Goal: Task Accomplishment & Management: Use online tool/utility

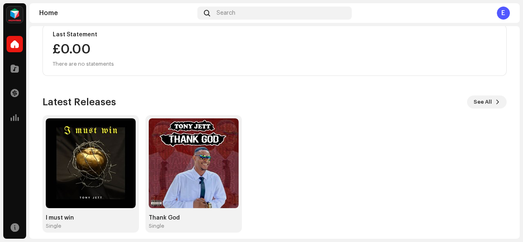
scroll to position [161, 0]
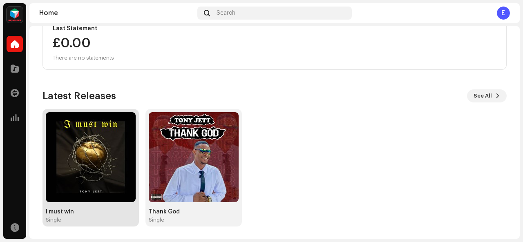
click at [76, 145] on img at bounding box center [91, 157] width 90 height 90
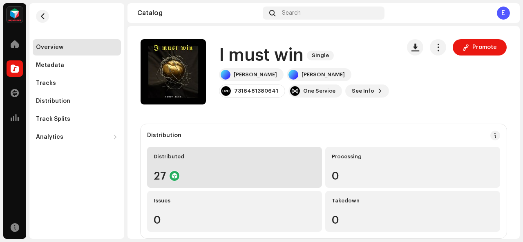
click at [253, 171] on div "27" at bounding box center [235, 176] width 162 height 11
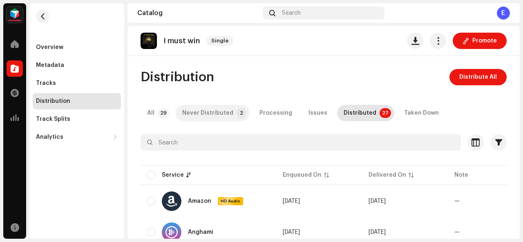
click at [220, 112] on div "Never Distributed" at bounding box center [207, 113] width 51 height 16
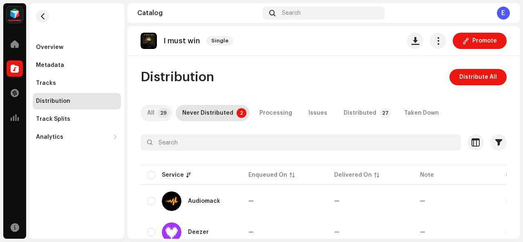
click at [167, 110] on p-badge "29" at bounding box center [163, 113] width 11 height 10
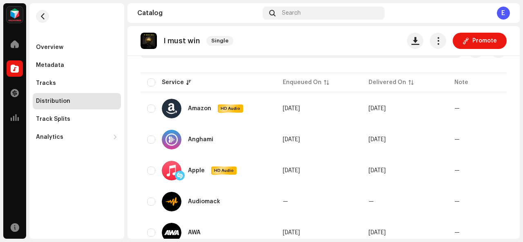
scroll to position [96, 0]
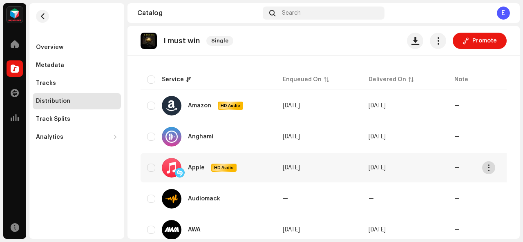
click at [486, 169] on span "button" at bounding box center [489, 168] width 6 height 7
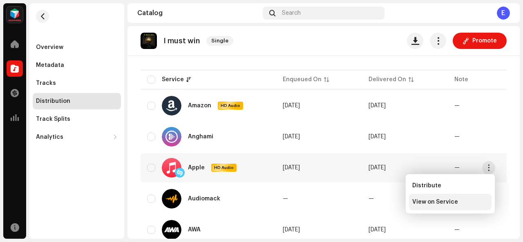
click at [443, 204] on span "View on Service" at bounding box center [435, 202] width 46 height 7
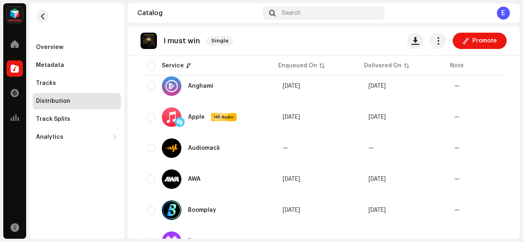
scroll to position [141, 0]
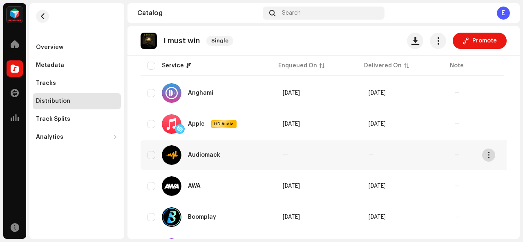
click at [490, 155] on span "button" at bounding box center [489, 155] width 6 height 7
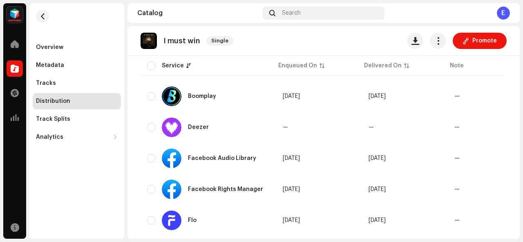
scroll to position [0, 0]
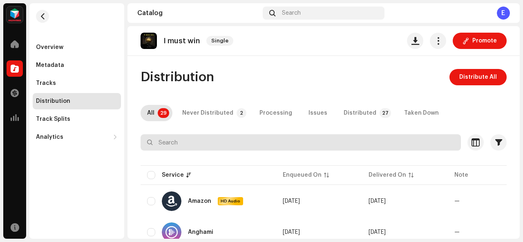
click at [287, 139] on input "text" at bounding box center [301, 142] width 320 height 16
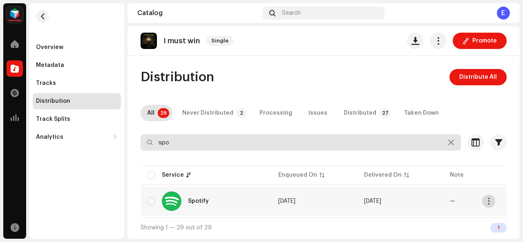
type input "spo"
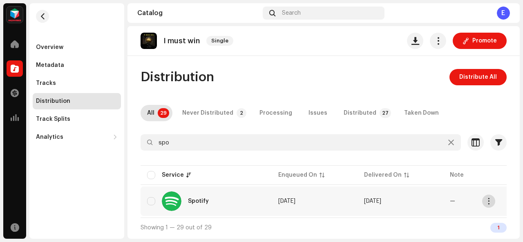
click at [489, 204] on span "button" at bounding box center [489, 201] width 6 height 7
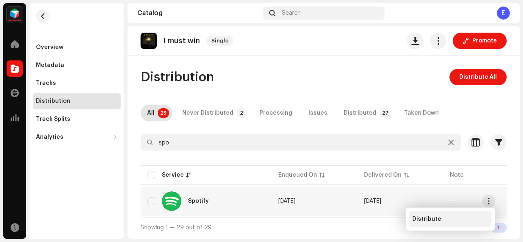
click at [456, 218] on div "Distribute" at bounding box center [450, 219] width 76 height 7
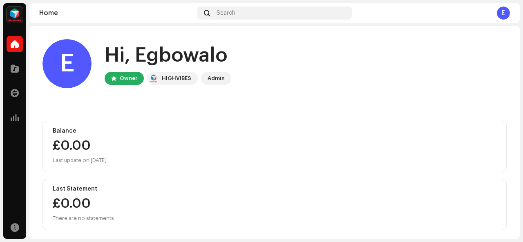
scroll to position [161, 0]
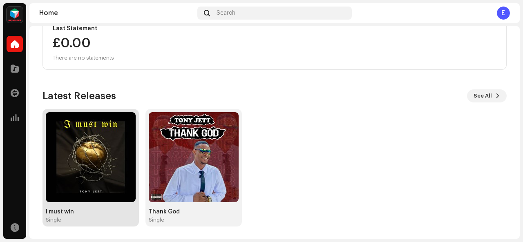
click at [117, 188] on img at bounding box center [91, 157] width 90 height 90
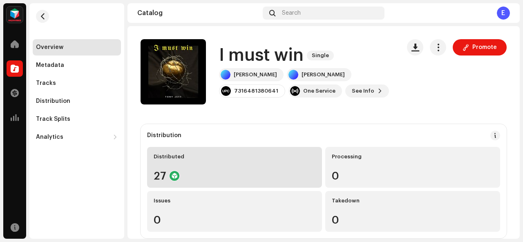
click at [275, 170] on div "Distributed 27" at bounding box center [234, 167] width 175 height 41
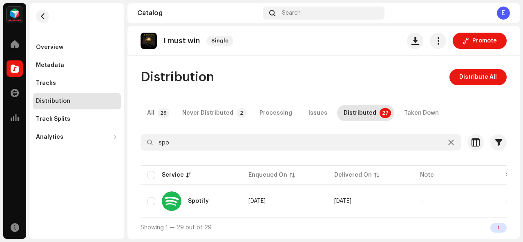
scroll to position [1, 0]
click at [491, 201] on span "button" at bounding box center [489, 201] width 6 height 7
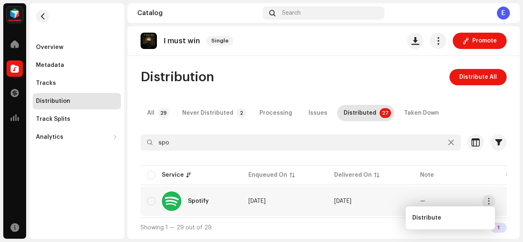
click at [373, 193] on td "Oct 7, 2025" at bounding box center [371, 201] width 86 height 29
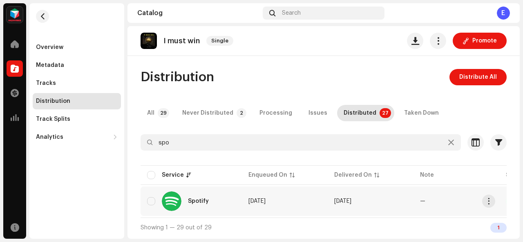
click at [423, 201] on re-a-table-badge "—" at bounding box center [422, 202] width 5 height 6
click at [491, 200] on span "button" at bounding box center [489, 201] width 6 height 7
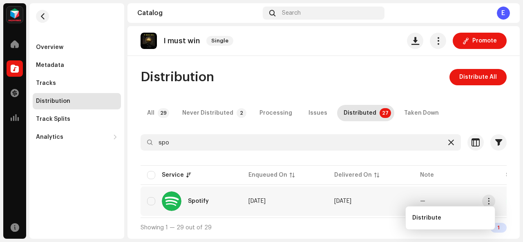
click at [449, 142] on icon at bounding box center [451, 142] width 6 height 7
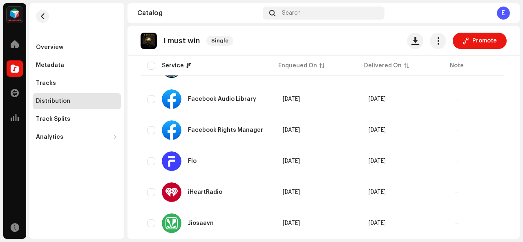
scroll to position [348, 0]
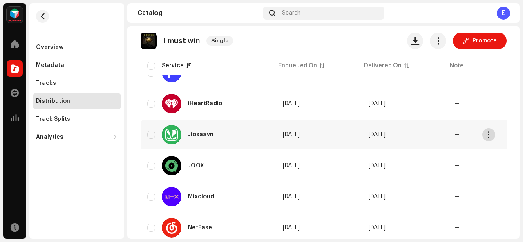
click at [491, 134] on span "button" at bounding box center [489, 135] width 6 height 7
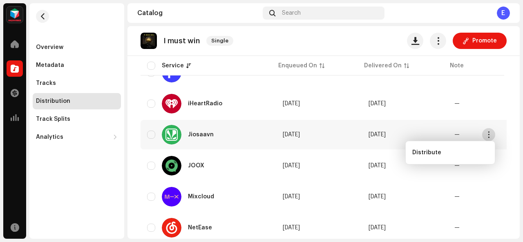
click at [491, 134] on span "button" at bounding box center [489, 135] width 6 height 7
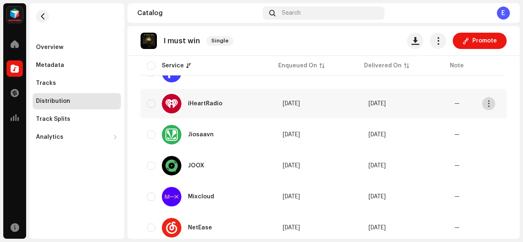
click at [492, 100] on button "button" at bounding box center [488, 103] width 13 height 13
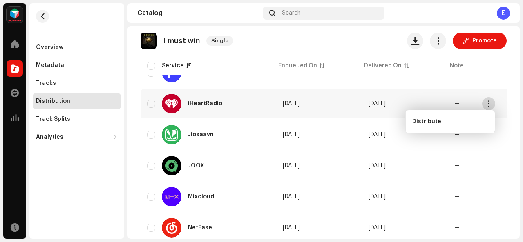
click at [492, 100] on button "button" at bounding box center [488, 103] width 13 height 13
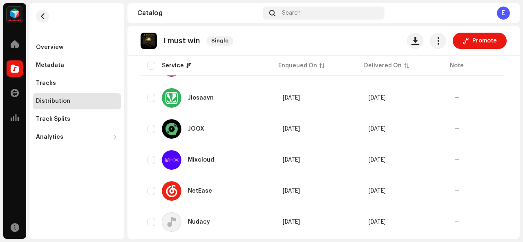
scroll to position [431, 0]
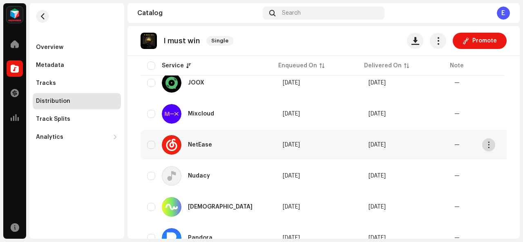
click at [489, 145] on span "button" at bounding box center [489, 145] width 6 height 7
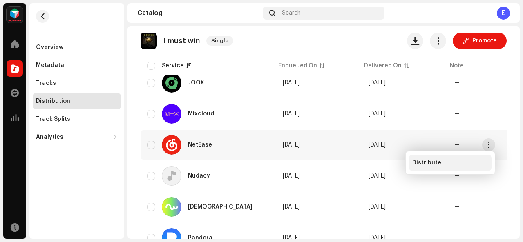
click at [472, 161] on div "Distribute" at bounding box center [450, 163] width 76 height 7
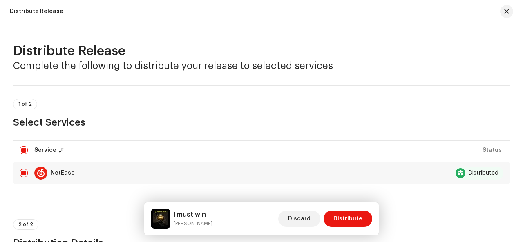
scroll to position [192, 0]
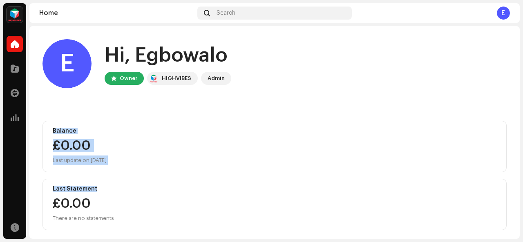
drag, startPoint x: 520, startPoint y: 110, endPoint x: 507, endPoint y: 188, distance: 78.8
click at [507, 188] on div "Tony Jett Home Catalog Transactions Analytics Resources Tony Jett Home Search E…" at bounding box center [261, 121] width 523 height 242
click at [348, 119] on div "E Hi, Egbowalo Owner HIGHVIBES Admin Balance £0.00 Last update on Oct 8, 2025 L…" at bounding box center [275, 213] width 464 height 374
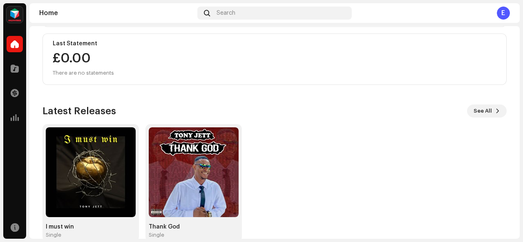
scroll to position [161, 0]
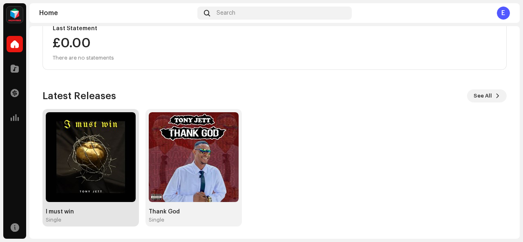
click at [77, 179] on img at bounding box center [91, 157] width 90 height 90
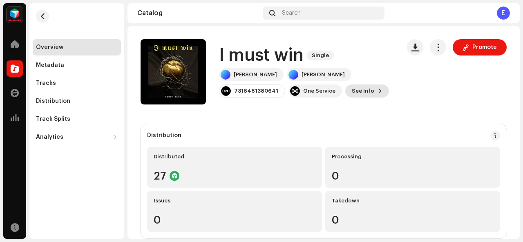
click at [352, 89] on span "See Info" at bounding box center [363, 91] width 22 height 16
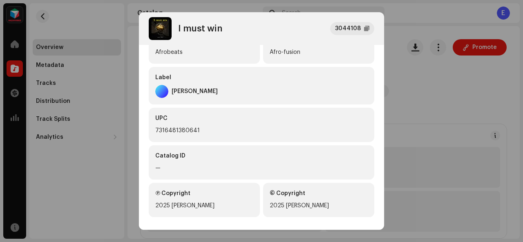
scroll to position [222, 0]
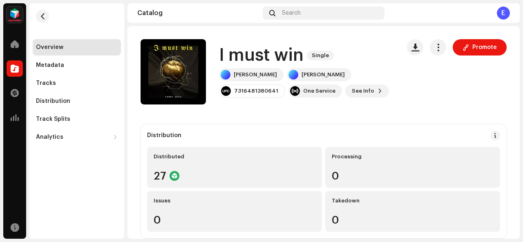
click at [413, 145] on div "I must win 3044108 Metadata Distribution Metadata Language English Release Titl…" at bounding box center [261, 121] width 523 height 242
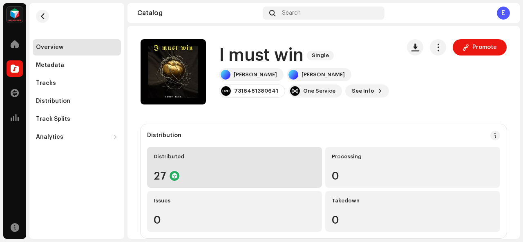
click at [253, 177] on div "27" at bounding box center [235, 176] width 162 height 11
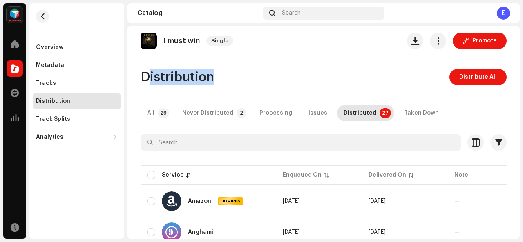
drag, startPoint x: 520, startPoint y: 53, endPoint x: 518, endPoint y: 73, distance: 20.6
click at [518, 73] on div "Tony Jett Home Catalog Transactions Analytics Resources Overview Metadata Track…" at bounding box center [261, 121] width 523 height 242
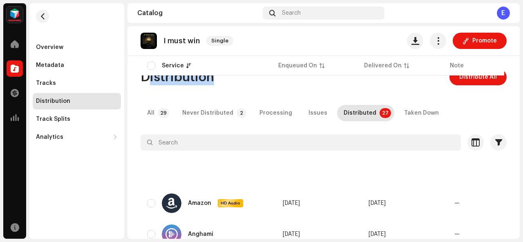
scroll to position [196, 0]
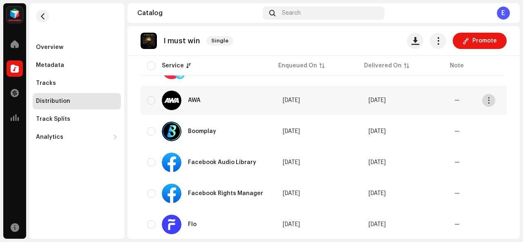
click at [492, 100] on button "button" at bounding box center [488, 100] width 13 height 13
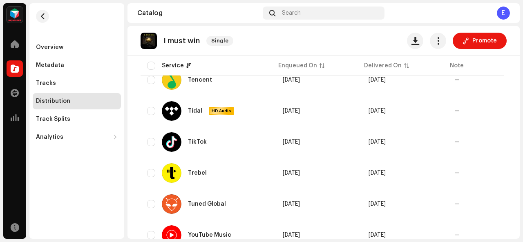
scroll to position [811, 0]
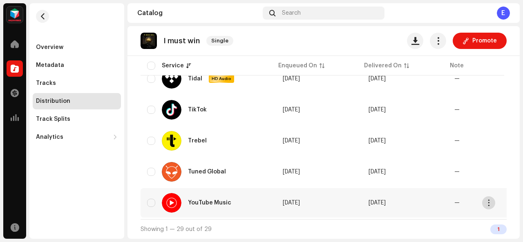
click at [491, 202] on span "button" at bounding box center [489, 203] width 6 height 7
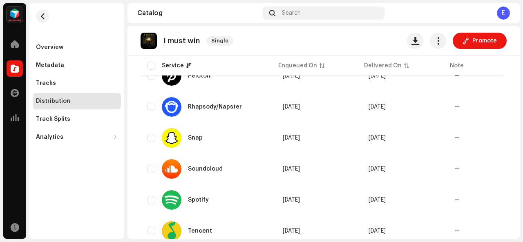
drag, startPoint x: 520, startPoint y: 186, endPoint x: 504, endPoint y: 140, distance: 48.1
click at [504, 140] on div "Tony Jett Home Catalog Transactions Analytics Resources Overview Metadata Track…" at bounding box center [261, 121] width 523 height 242
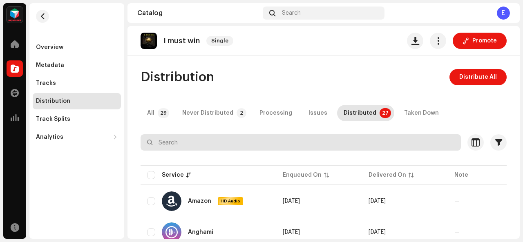
click at [364, 140] on input "text" at bounding box center [301, 142] width 320 height 16
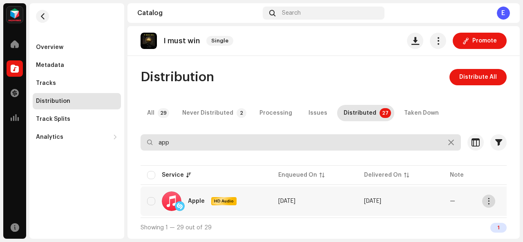
type input "app"
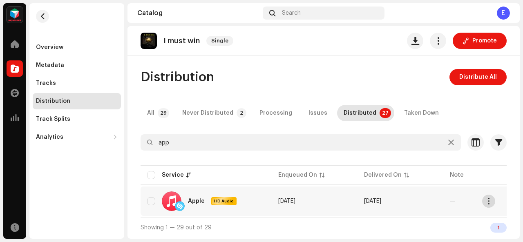
click at [489, 202] on span "button" at bounding box center [489, 201] width 6 height 7
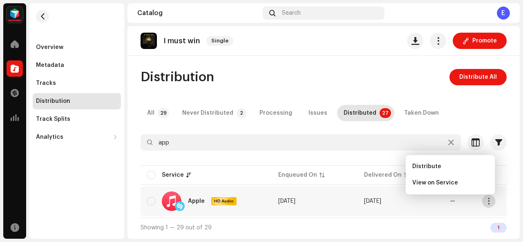
click at [489, 202] on span "button" at bounding box center [489, 201] width 6 height 7
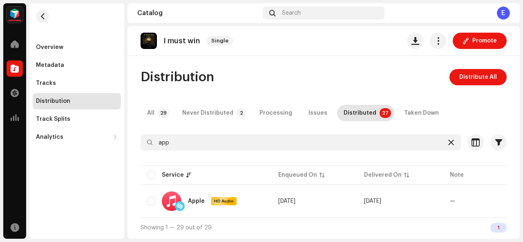
click at [447, 147] on div at bounding box center [451, 143] width 10 height 10
click at [448, 147] on div at bounding box center [451, 143] width 10 height 10
click at [226, 113] on div "Never Distributed" at bounding box center [207, 113] width 51 height 16
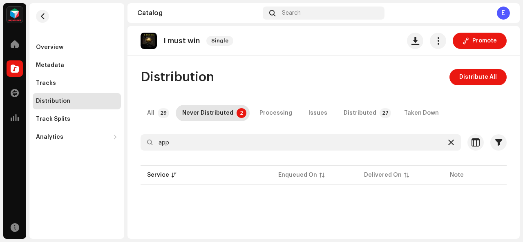
click at [448, 142] on icon at bounding box center [451, 142] width 6 height 7
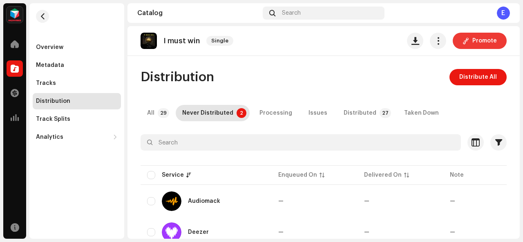
click at [482, 37] on span "Promote" at bounding box center [485, 41] width 25 height 16
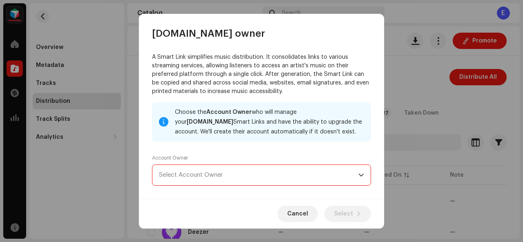
click at [332, 170] on span "Select Account Owner" at bounding box center [258, 175] width 199 height 20
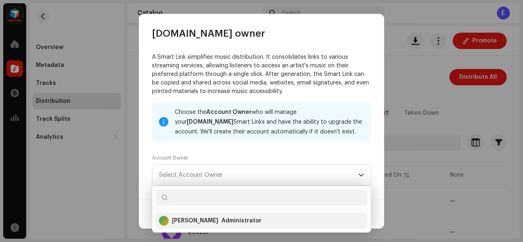
click at [274, 220] on div "Egbowalo Mosunmola Administrator" at bounding box center [261, 221] width 205 height 20
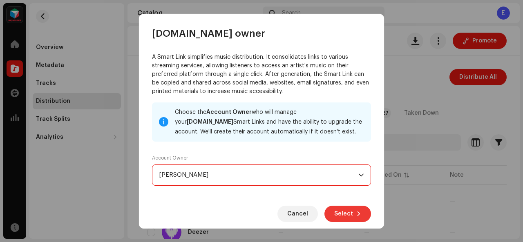
click at [345, 215] on span "Select" at bounding box center [343, 214] width 19 height 16
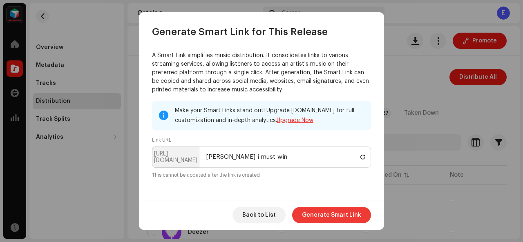
click at [345, 216] on span "Generate Smart Link" at bounding box center [331, 215] width 59 height 16
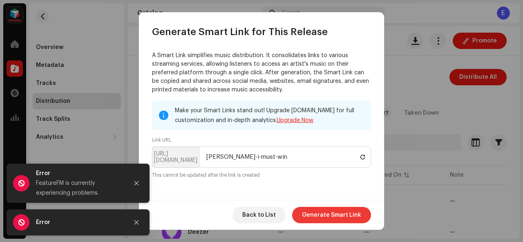
click at [319, 214] on span "Generate Smart Link" at bounding box center [331, 215] width 59 height 16
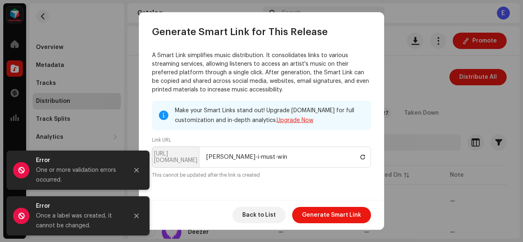
click at [361, 161] on button at bounding box center [363, 157] width 10 height 10
click at [330, 217] on span "Generate Smart Link" at bounding box center [331, 215] width 59 height 16
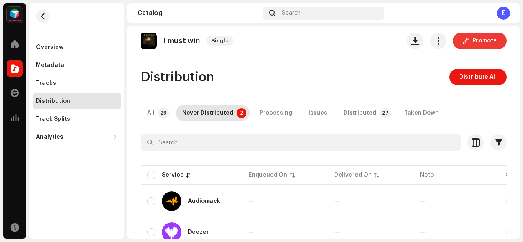
click at [481, 36] on span "Promote" at bounding box center [485, 41] width 25 height 16
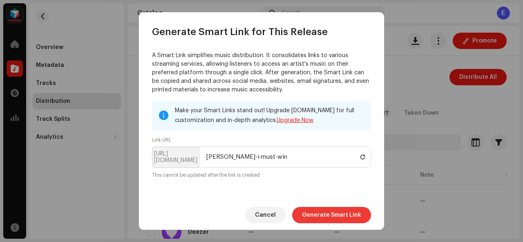
click at [325, 211] on span "Generate Smart Link" at bounding box center [331, 215] width 59 height 16
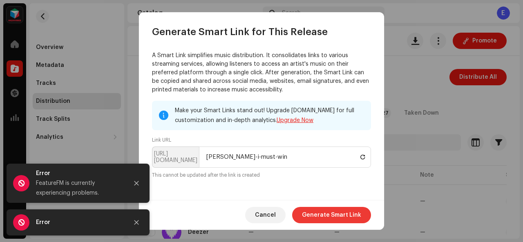
click at [334, 215] on span "Generate Smart Link" at bounding box center [331, 215] width 59 height 16
